Goal: Information Seeking & Learning: Compare options

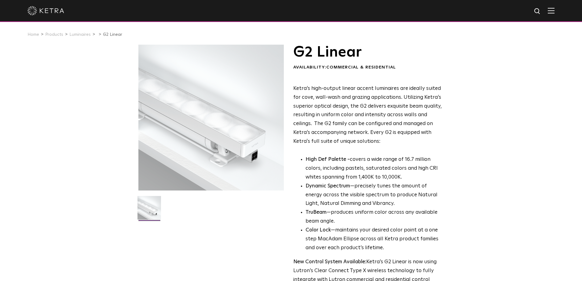
drag, startPoint x: 321, startPoint y: 158, endPoint x: 317, endPoint y: 158, distance: 4.3
drag, startPoint x: 317, startPoint y: 158, endPoint x: 477, endPoint y: 79, distance: 178.2
click at [477, 79] on div "G2 Linear Availability: Commercial & Residential Ketra’s high-output linear acc…" at bounding box center [291, 202] width 582 height 315
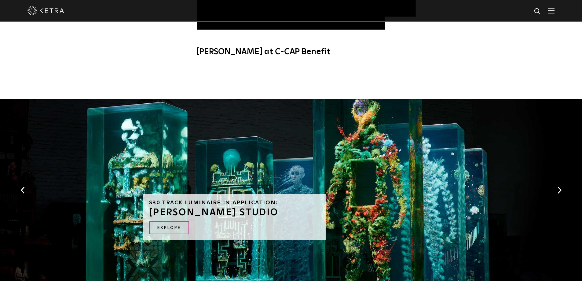
scroll to position [519, 0]
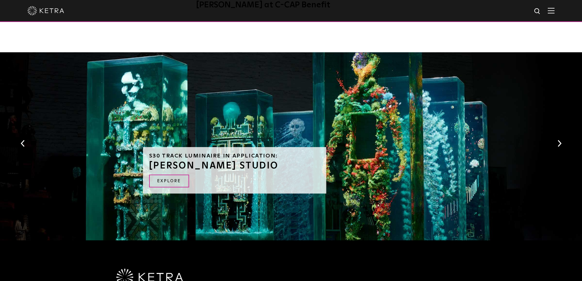
drag, startPoint x: 498, startPoint y: 135, endPoint x: 511, endPoint y: 71, distance: 65.1
click at [511, 71] on div "S30 Track Luminaire in Application: [PERSON_NAME] STUDIO EXPLORE" at bounding box center [291, 147] width 582 height 191
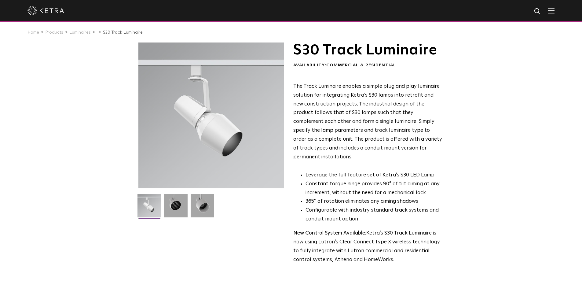
scroll to position [0, 0]
